Goal: Navigation & Orientation: Understand site structure

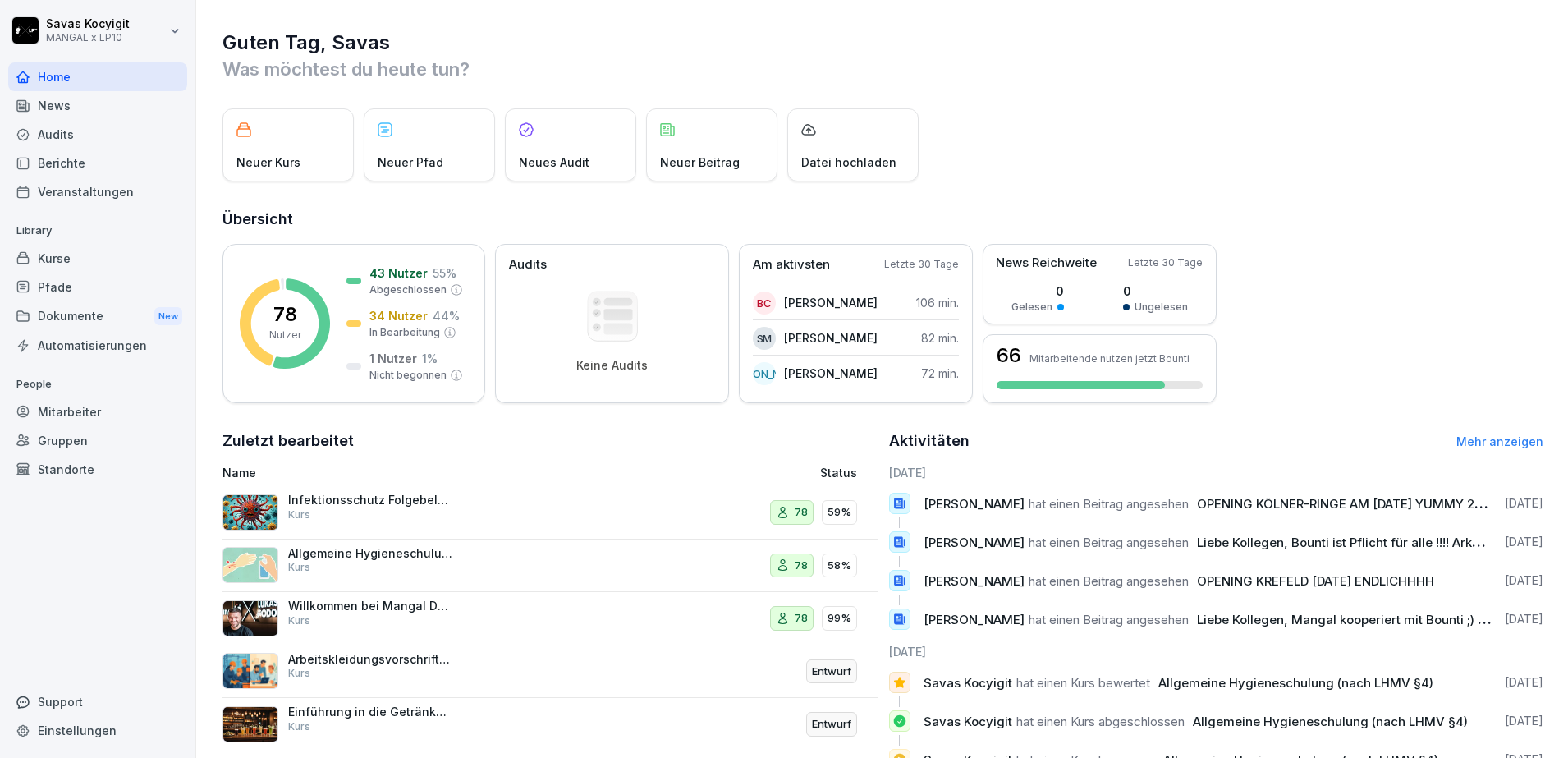
click at [78, 252] on div "Kurse" at bounding box center [98, 259] width 179 height 29
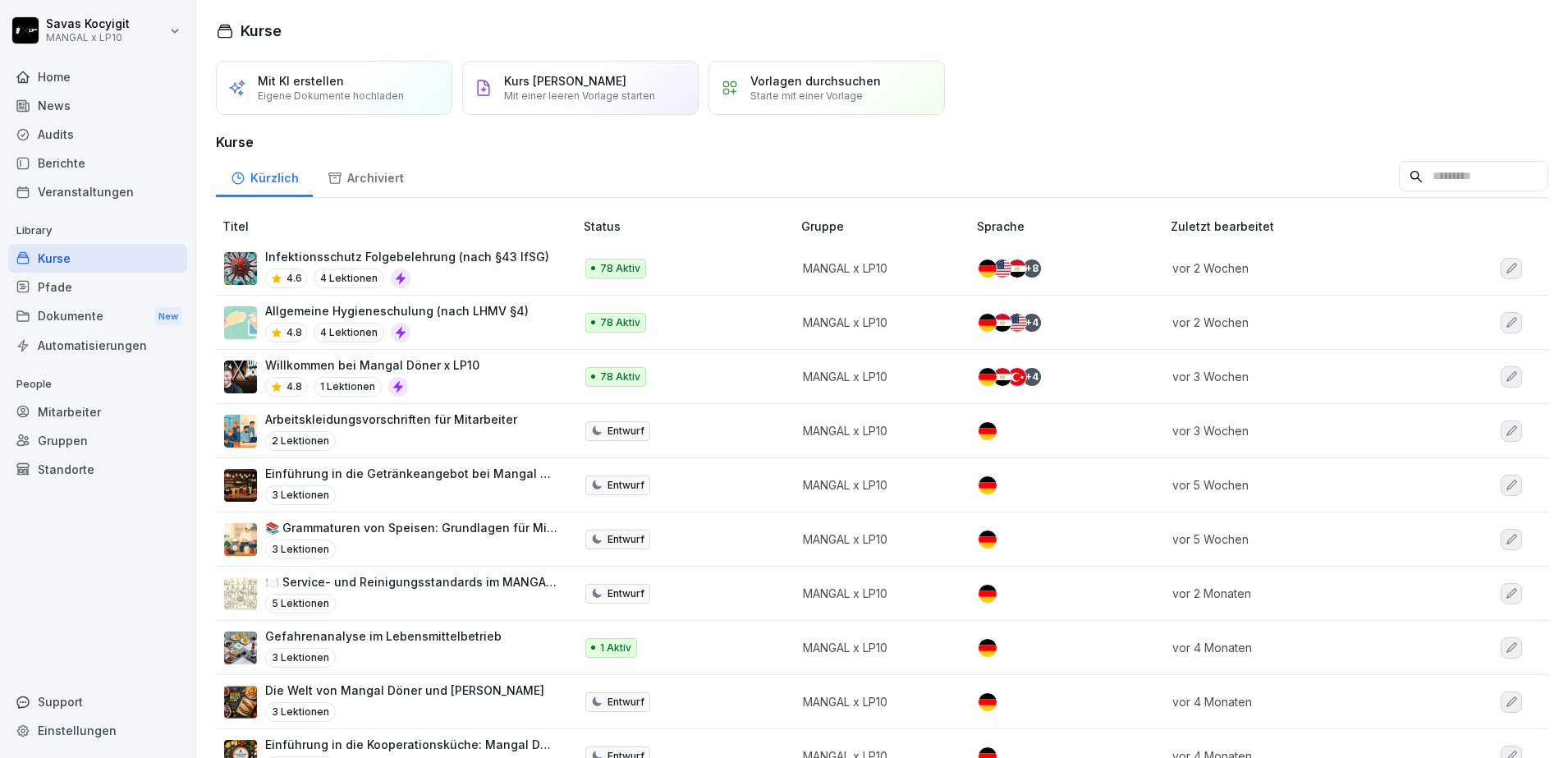
click at [55, 284] on div "Pfade" at bounding box center [98, 287] width 179 height 29
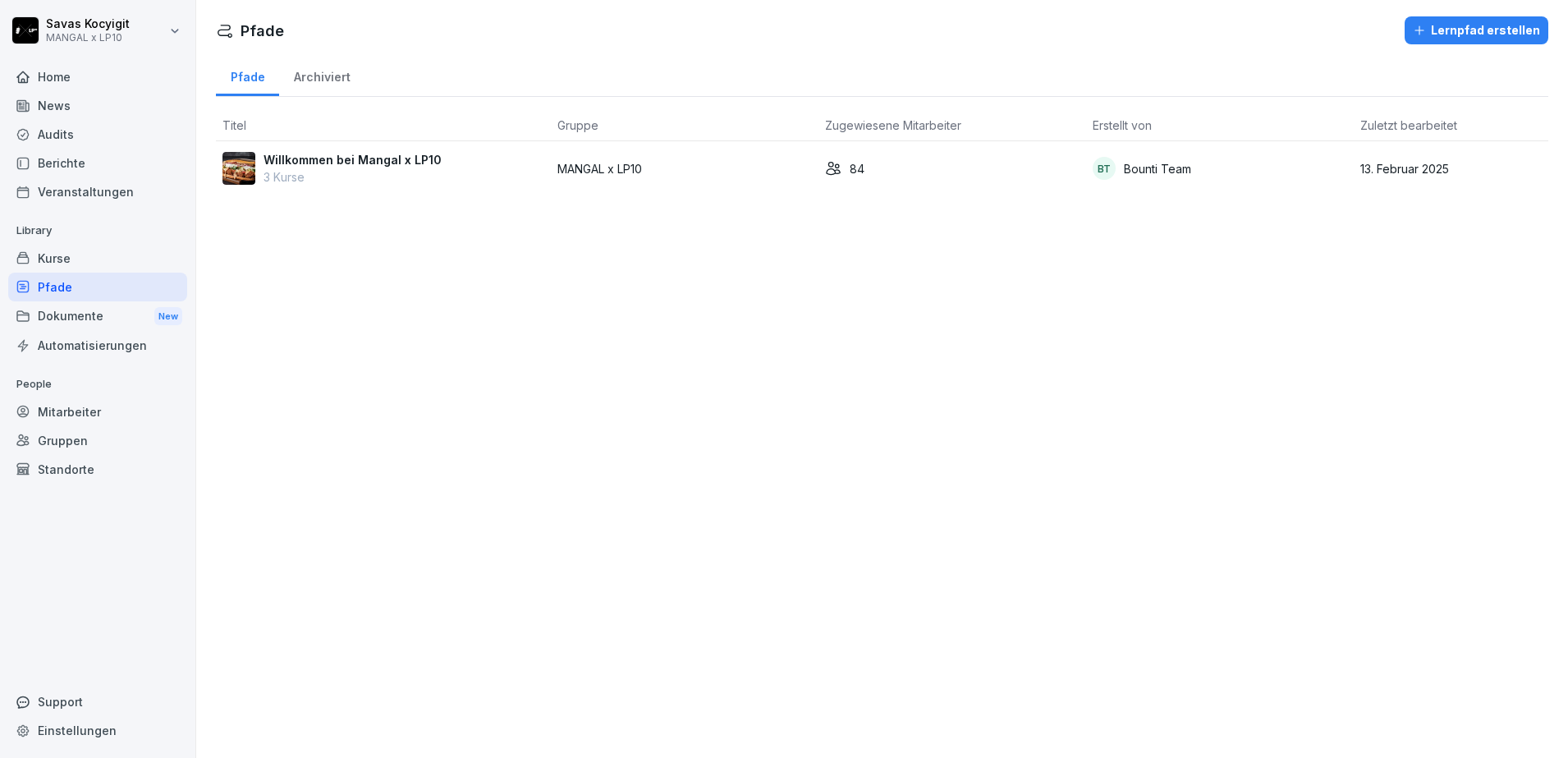
click at [67, 317] on div "Dokumente New" at bounding box center [98, 317] width 179 height 31
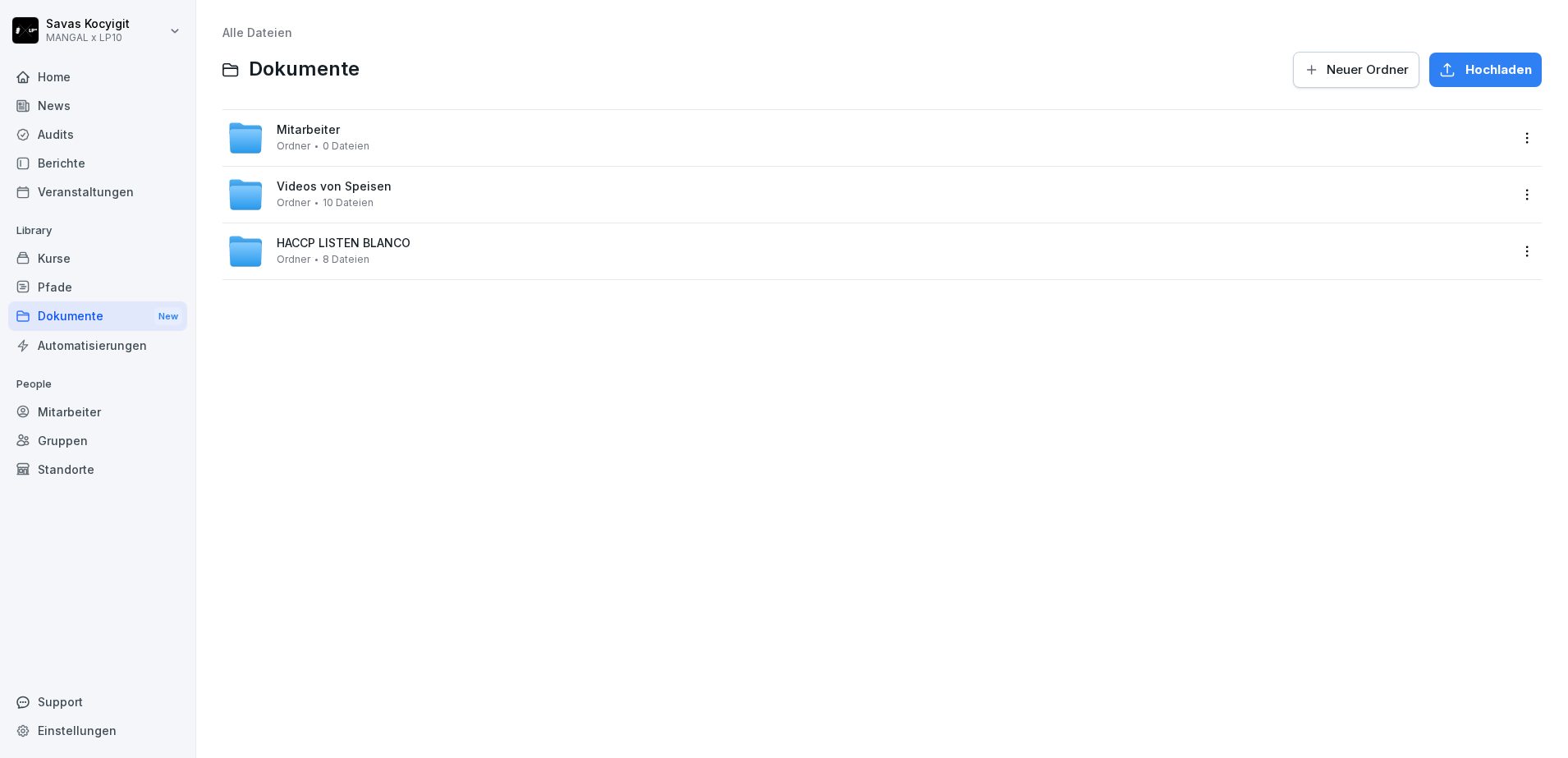
click at [77, 261] on div "Kurse" at bounding box center [98, 259] width 179 height 29
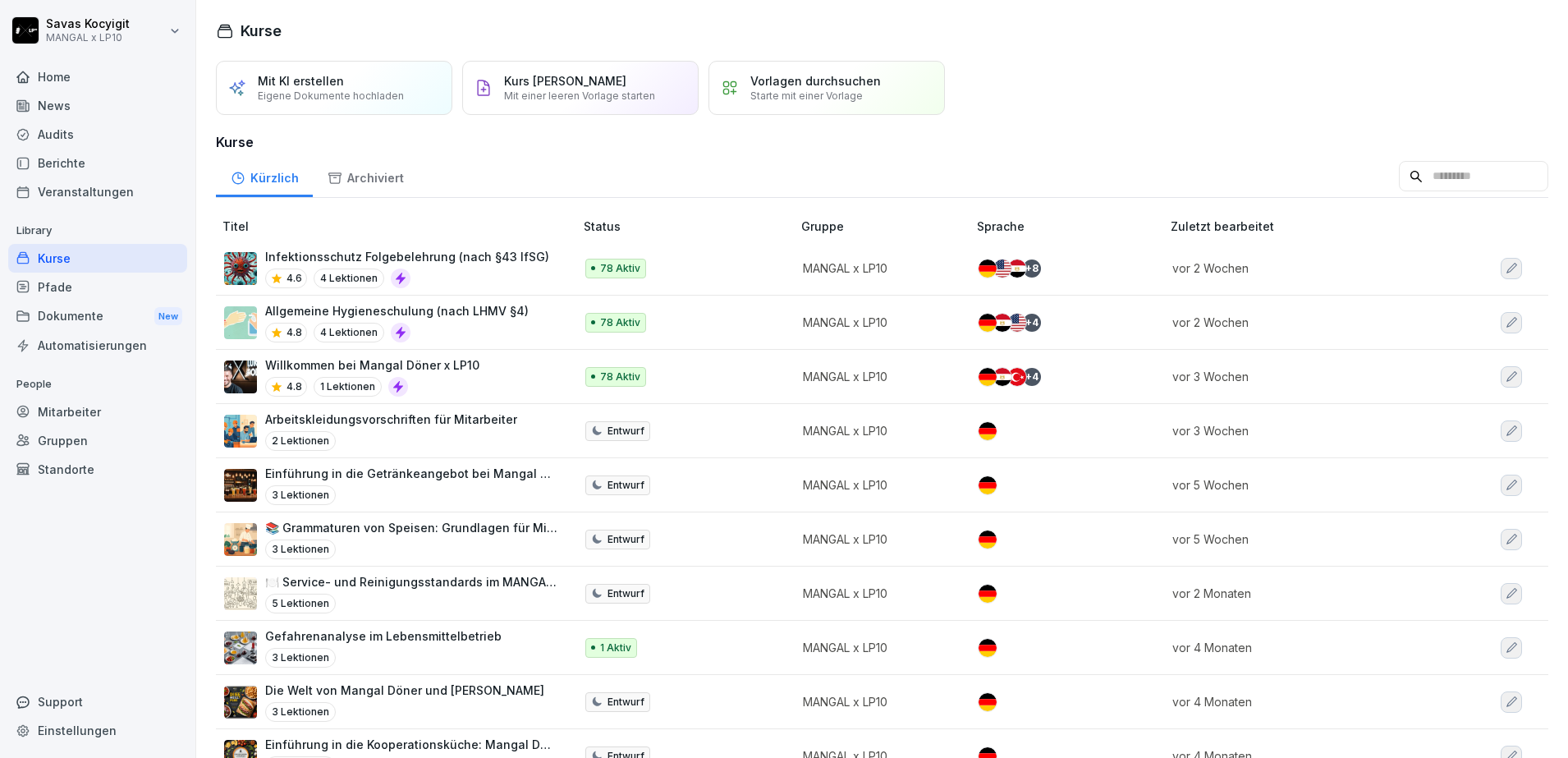
click at [71, 280] on div "Pfade" at bounding box center [98, 287] width 179 height 29
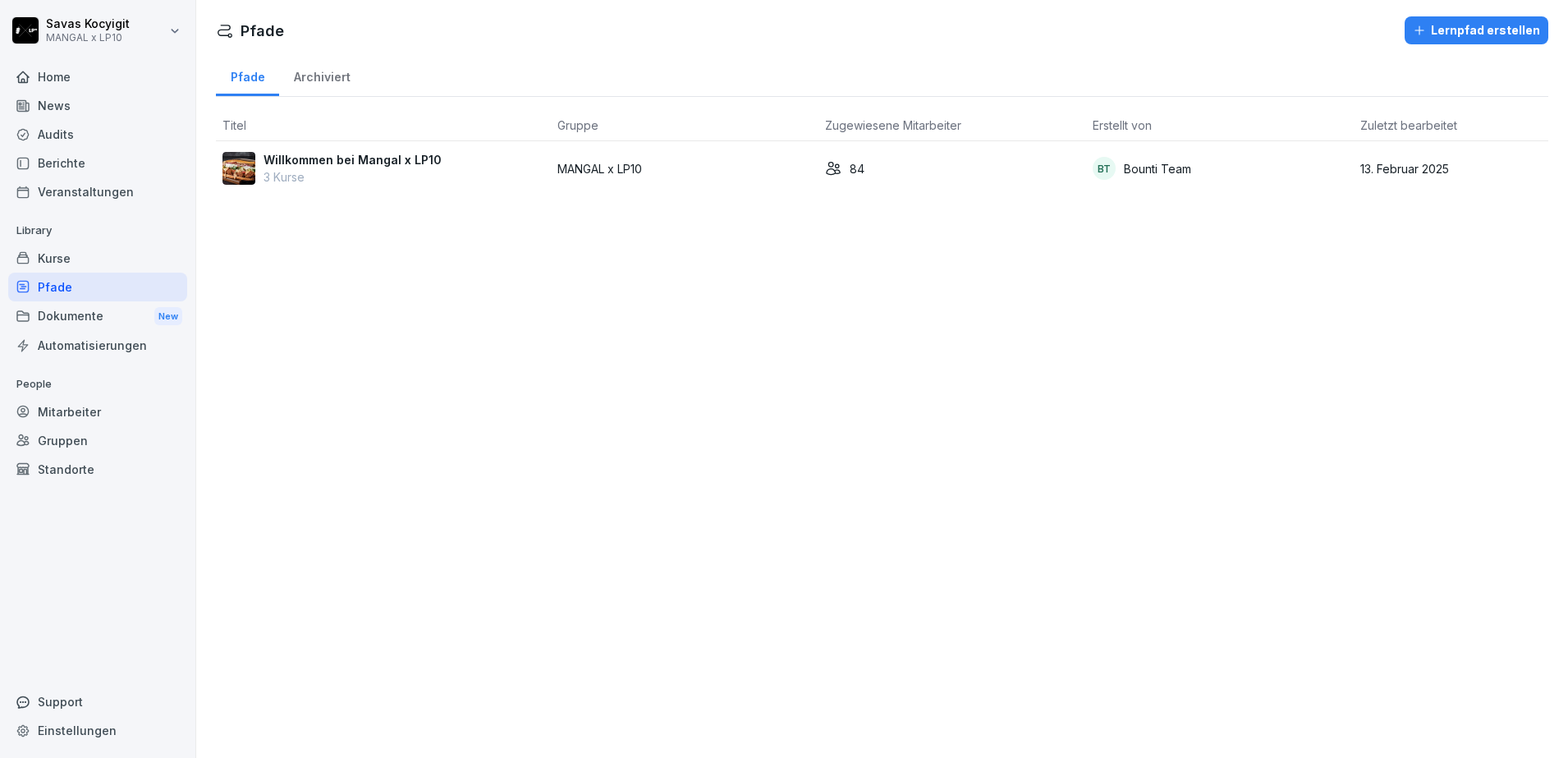
click at [76, 261] on div "Kurse" at bounding box center [98, 259] width 179 height 29
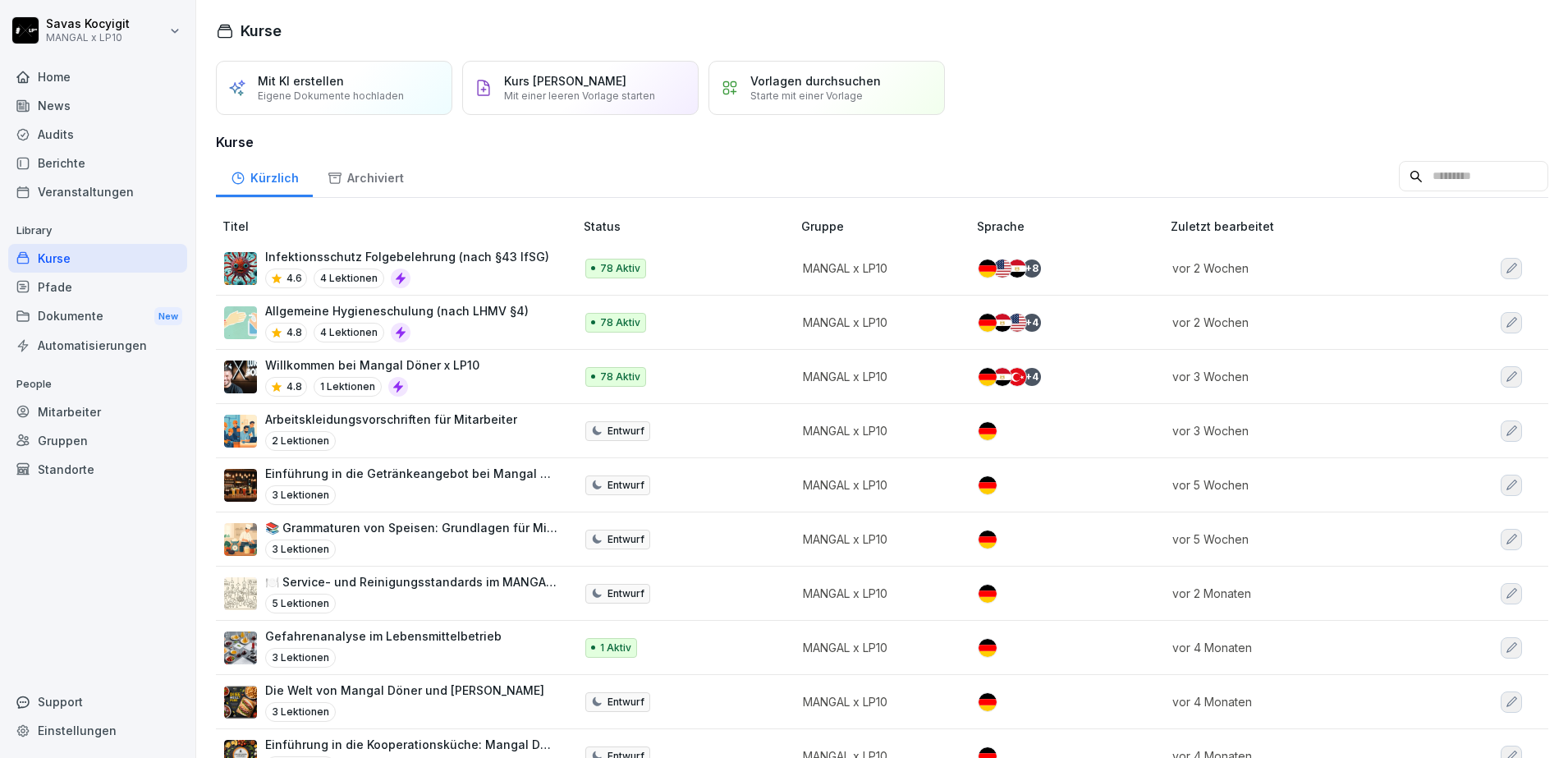
click at [63, 289] on div "Pfade" at bounding box center [98, 287] width 179 height 29
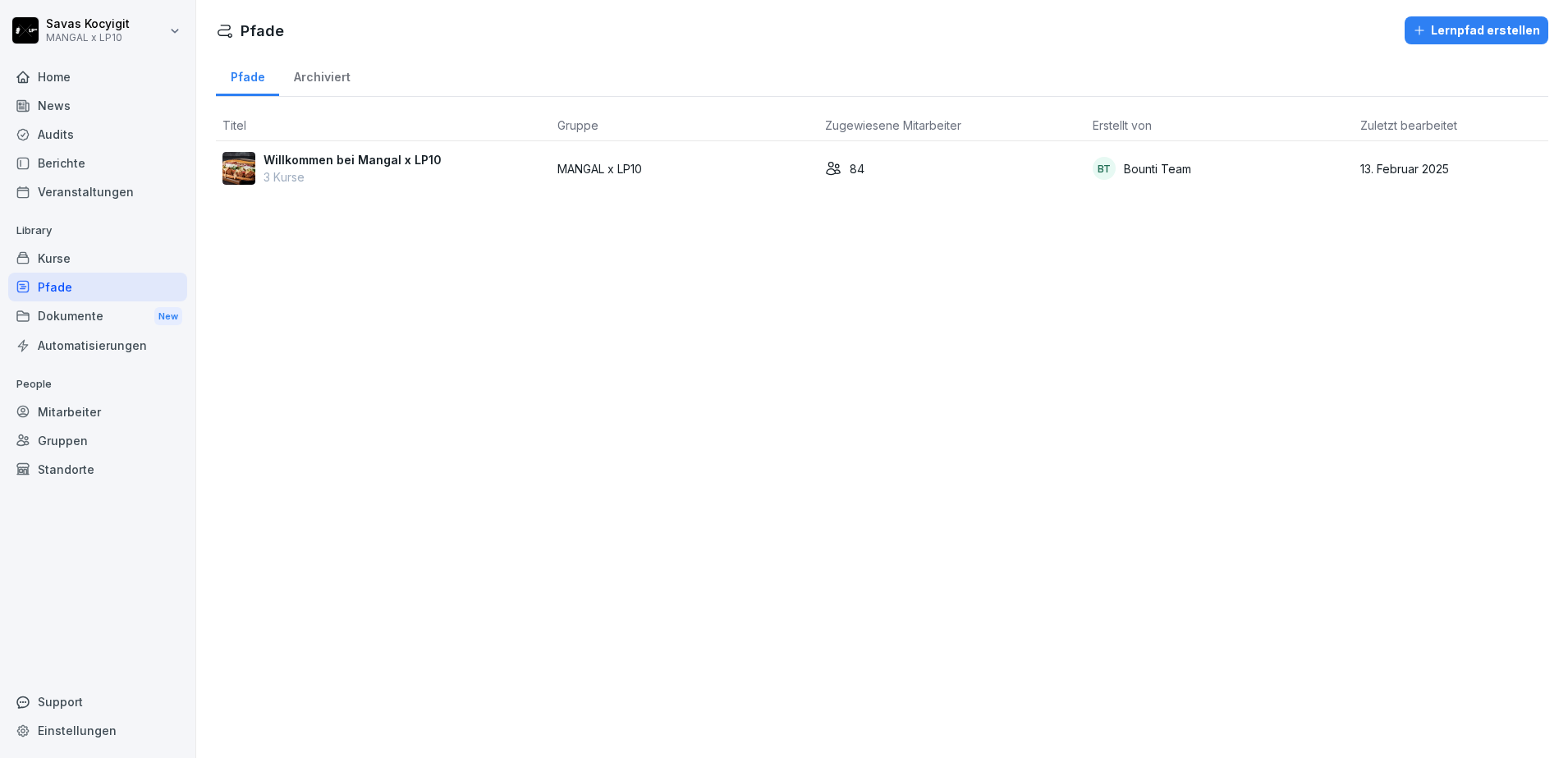
click at [68, 317] on div "Dokumente New" at bounding box center [98, 317] width 179 height 31
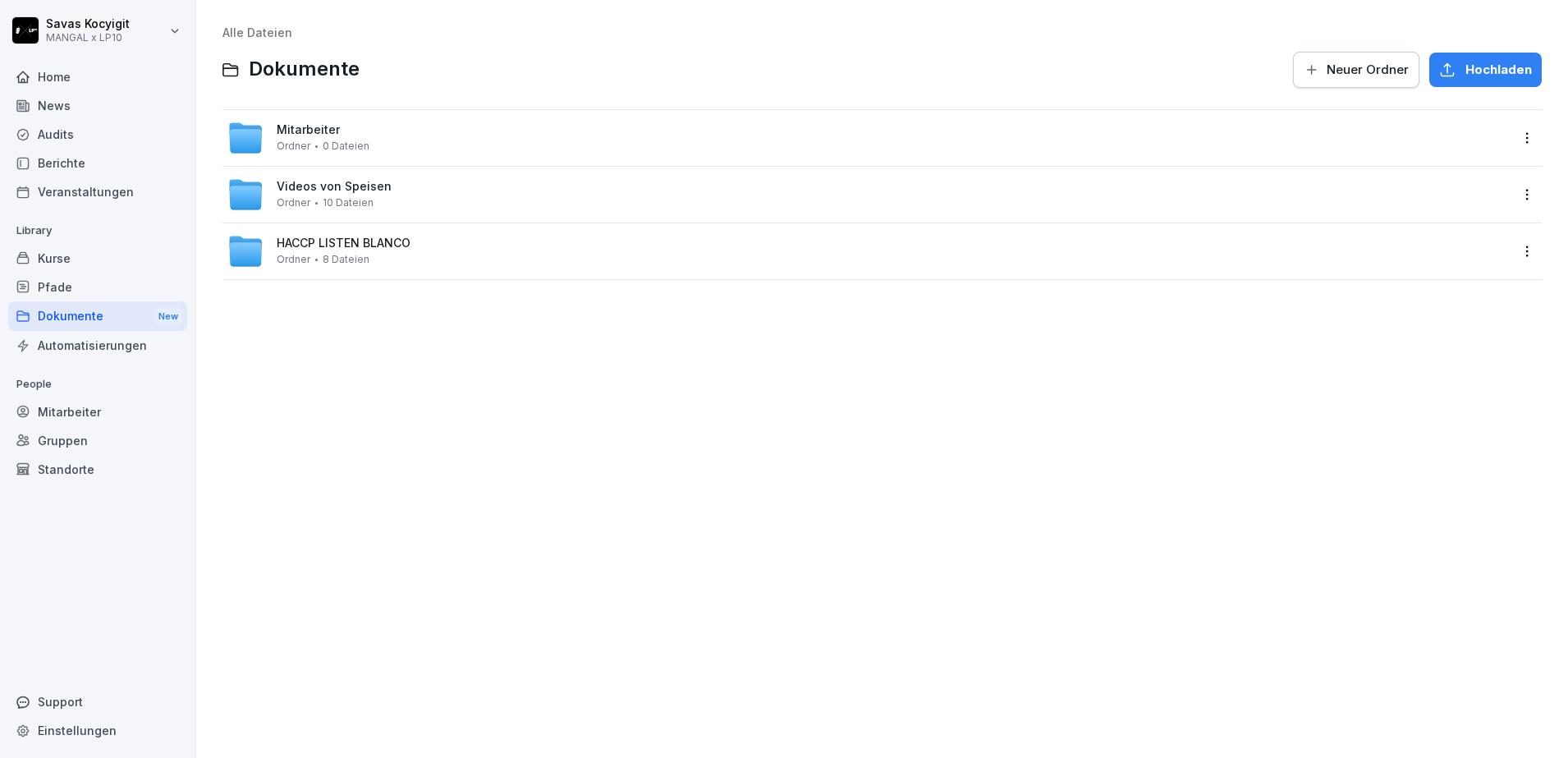
click at [67, 257] on div "Kurse" at bounding box center [98, 259] width 179 height 29
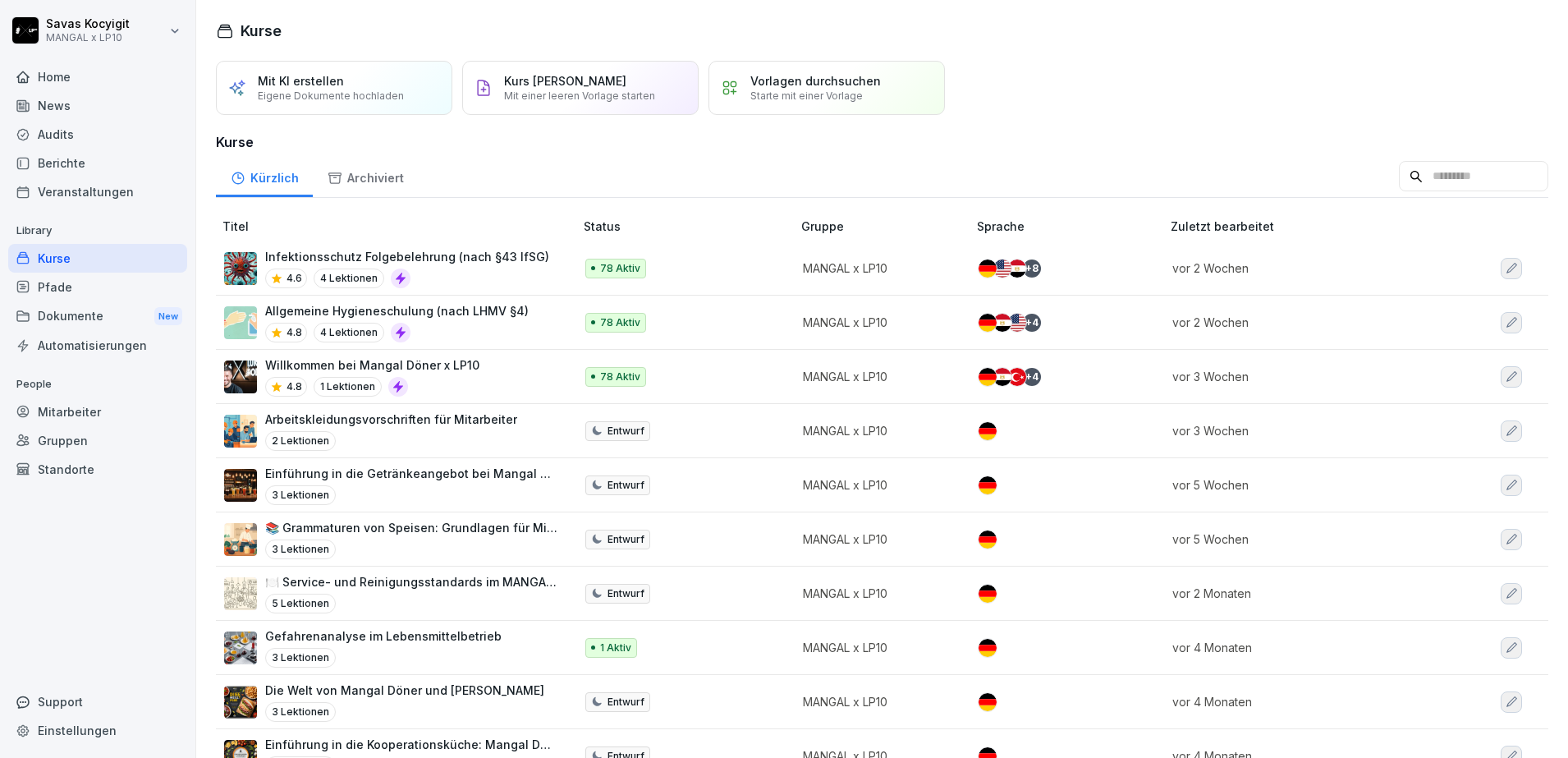
click at [76, 349] on div "Automatisierungen" at bounding box center [98, 346] width 179 height 29
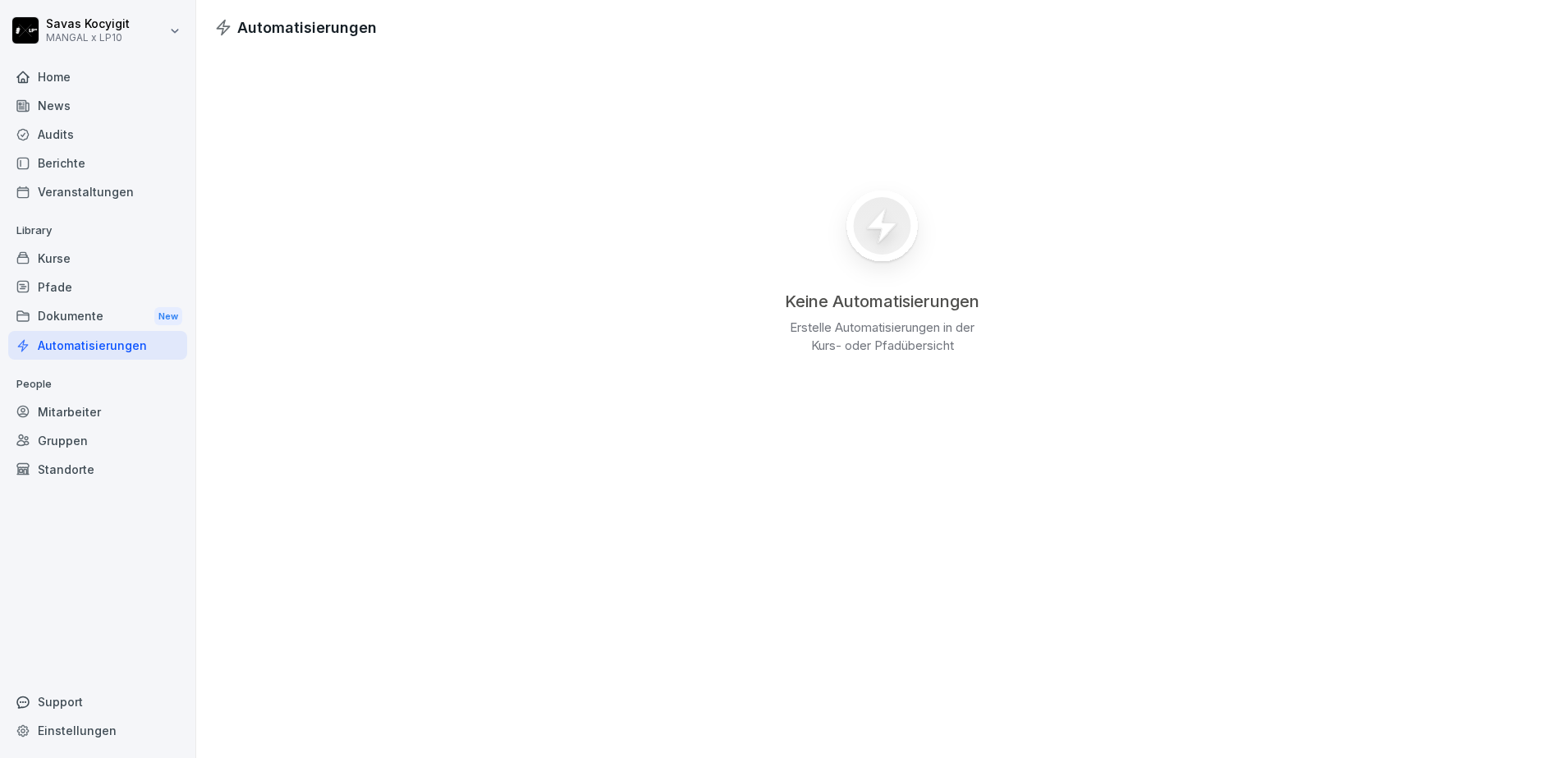
click at [67, 304] on div "Dokumente New" at bounding box center [98, 317] width 179 height 31
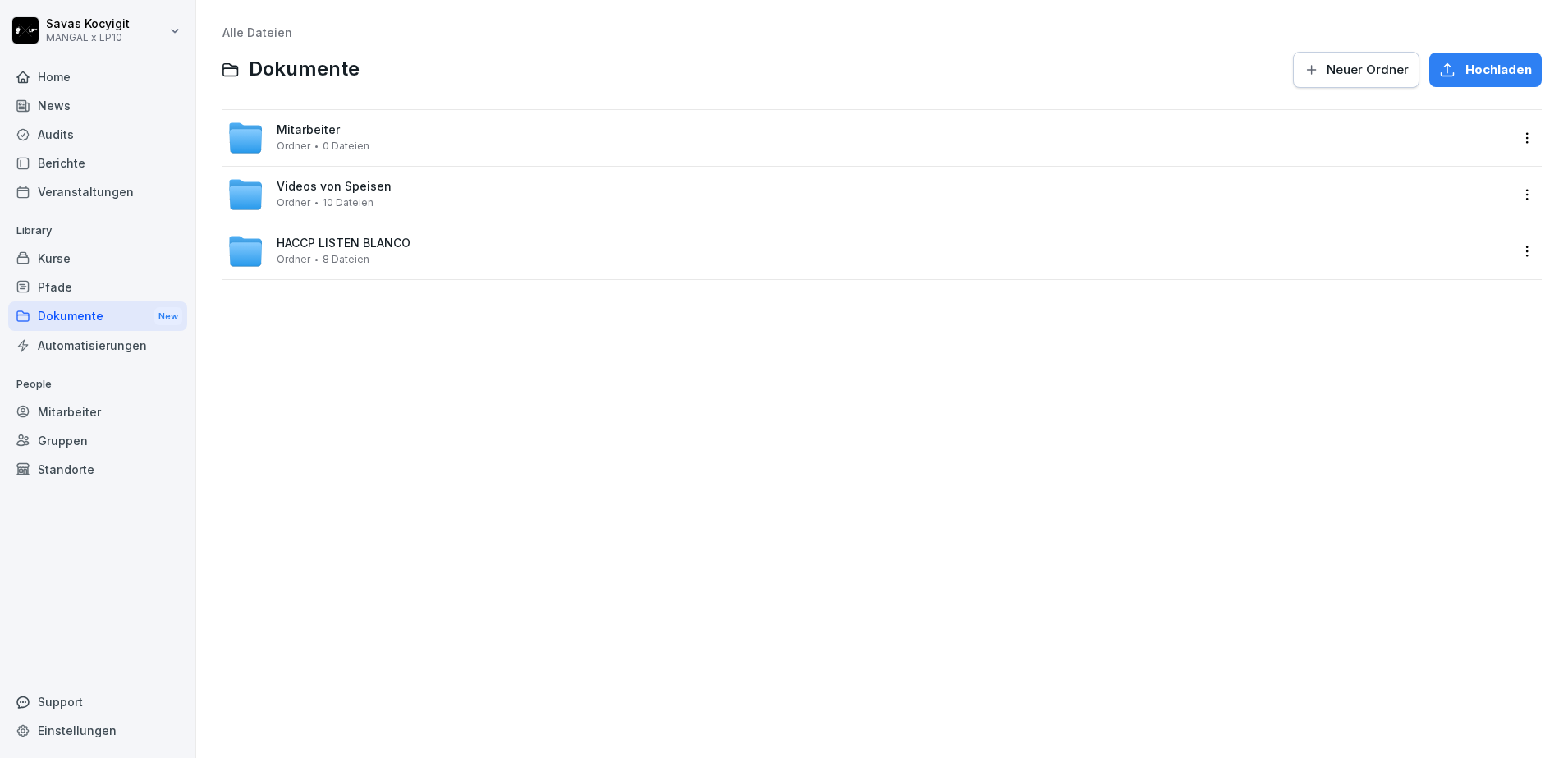
click at [59, 296] on div "Pfade" at bounding box center [98, 287] width 179 height 29
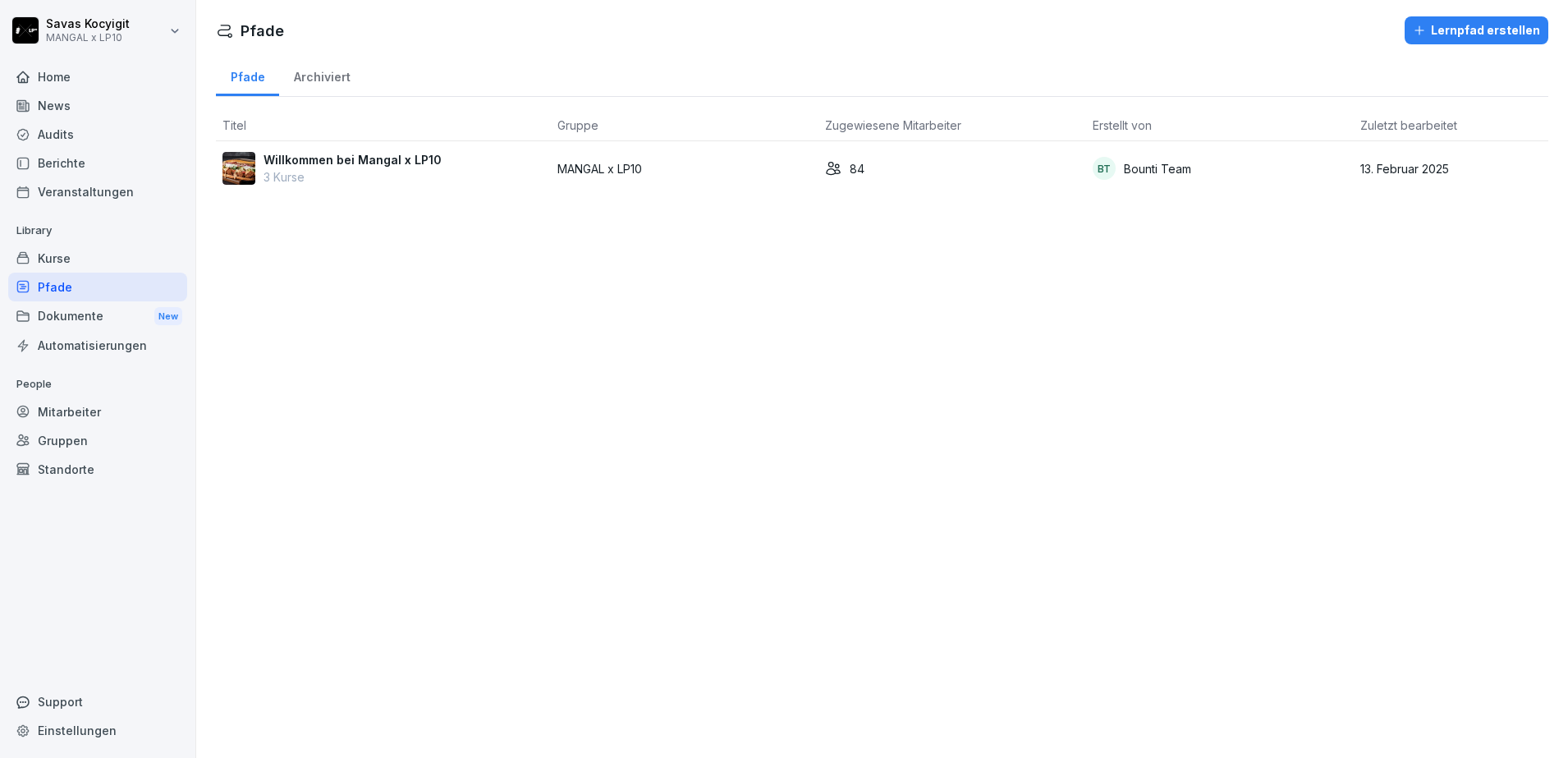
click at [76, 254] on div "Kurse" at bounding box center [98, 259] width 179 height 29
